Goal: Information Seeking & Learning: Learn about a topic

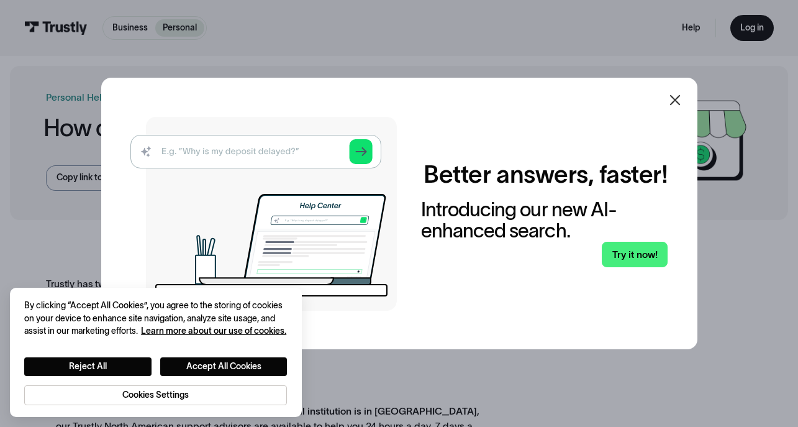
click at [712, 204] on div at bounding box center [399, 213] width 798 height 427
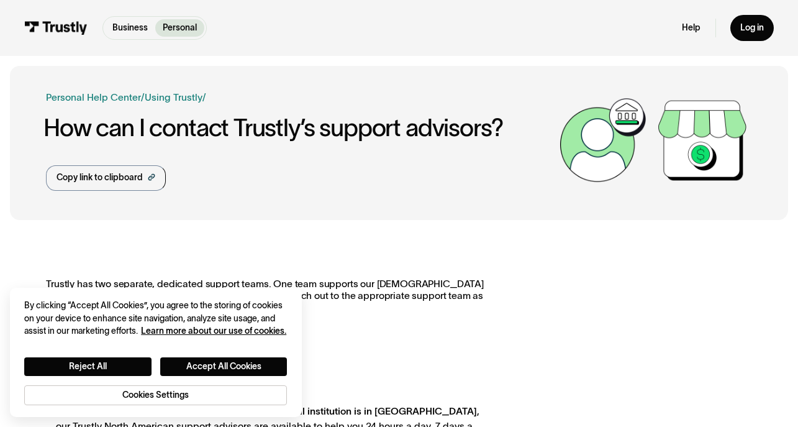
click at [674, 119] on img at bounding box center [702, 140] width 99 height 99
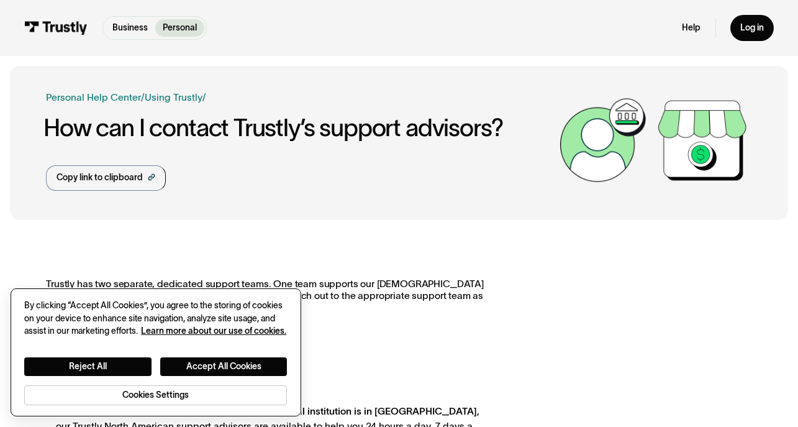
click at [187, 346] on div "Reject All Accept All Cookies Cookies Settings" at bounding box center [155, 371] width 263 height 67
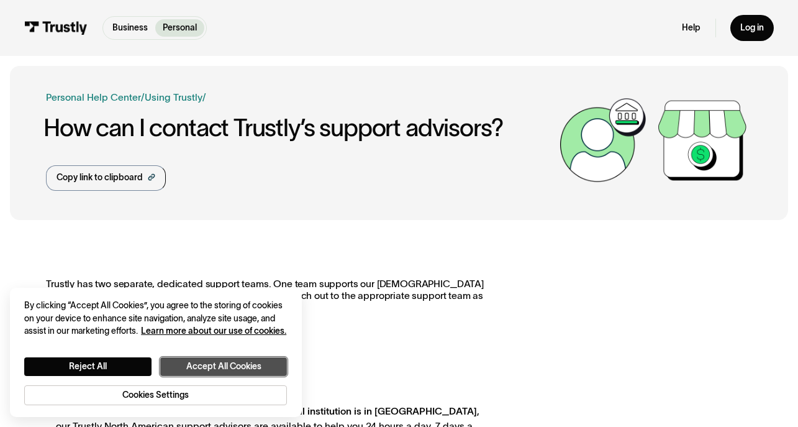
click at [205, 363] on button "Accept All Cookies" at bounding box center [223, 366] width 127 height 18
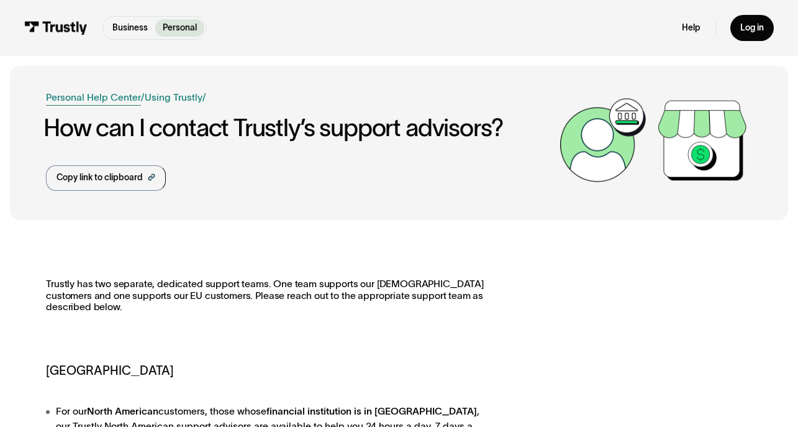
click at [124, 97] on link "Personal Help Center" at bounding box center [93, 97] width 95 height 15
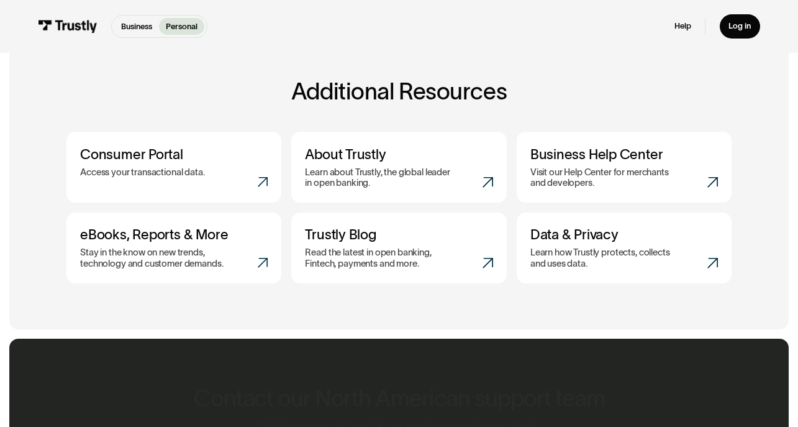
scroll to position [764, 0]
